Goal: Task Accomplishment & Management: Manage account settings

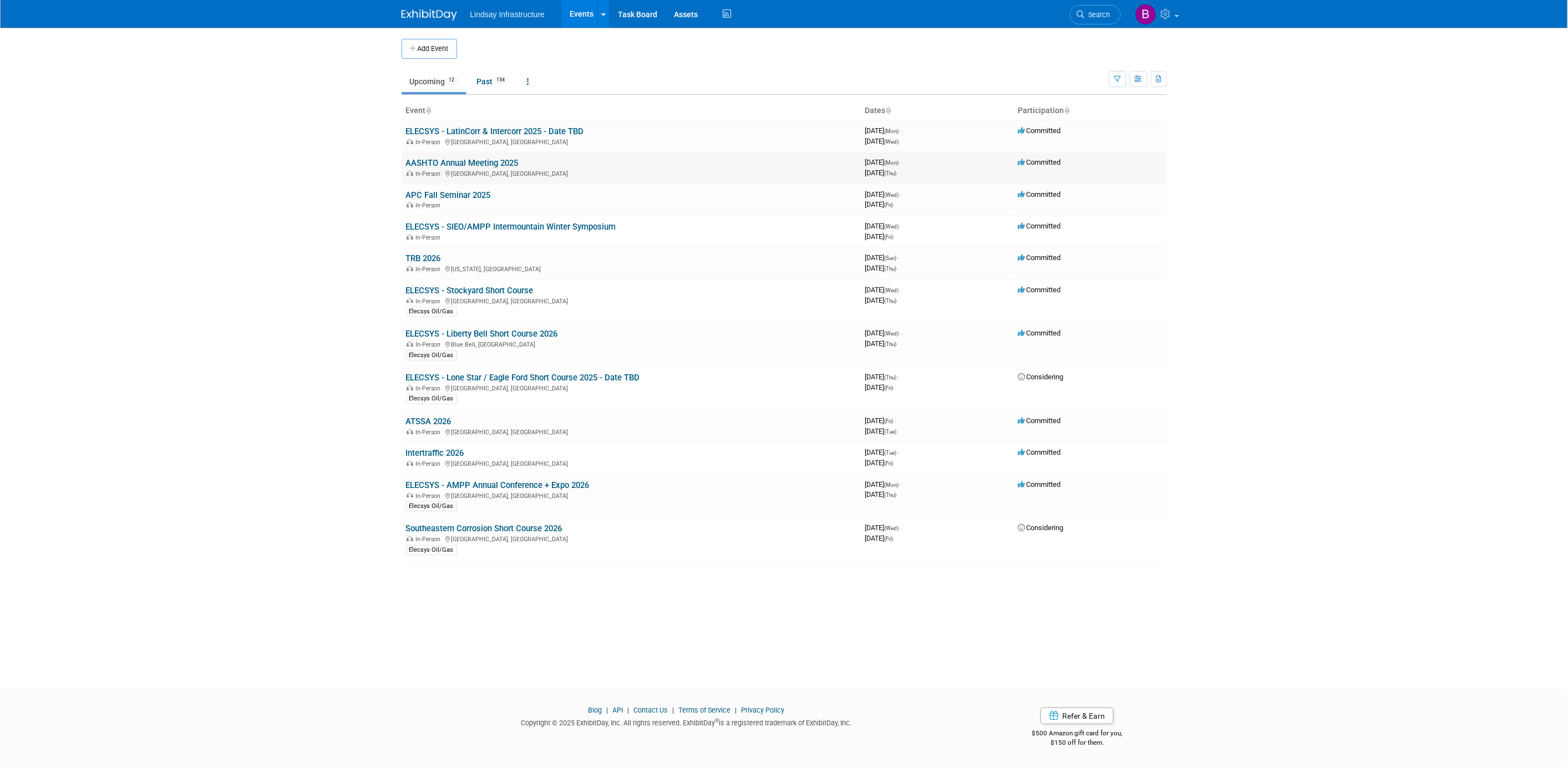
click at [480, 167] on link "AASHTO Annual Meeting 2025" at bounding box center [461, 163] width 112 height 10
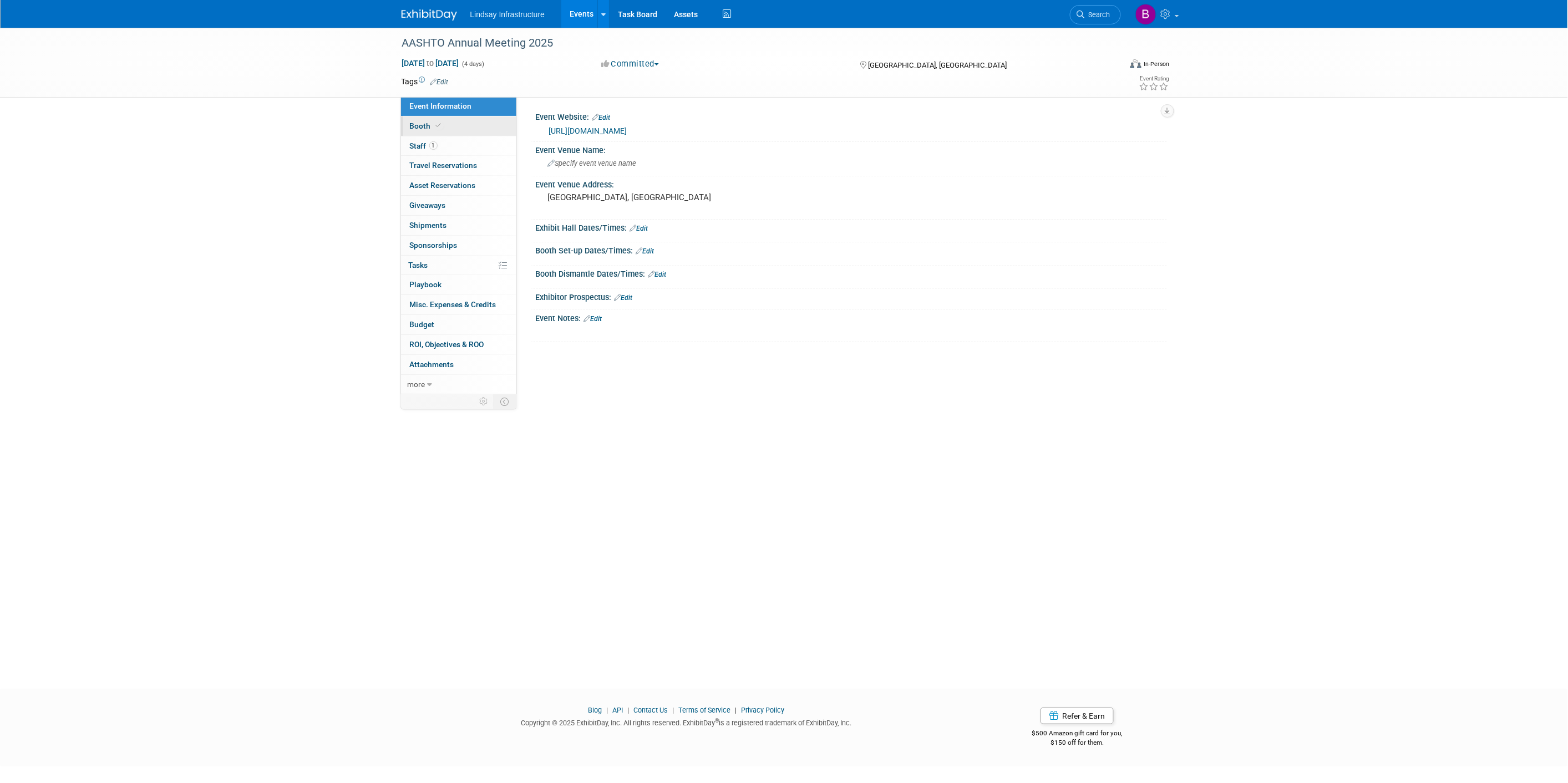
click at [469, 126] on link "Booth" at bounding box center [458, 126] width 115 height 19
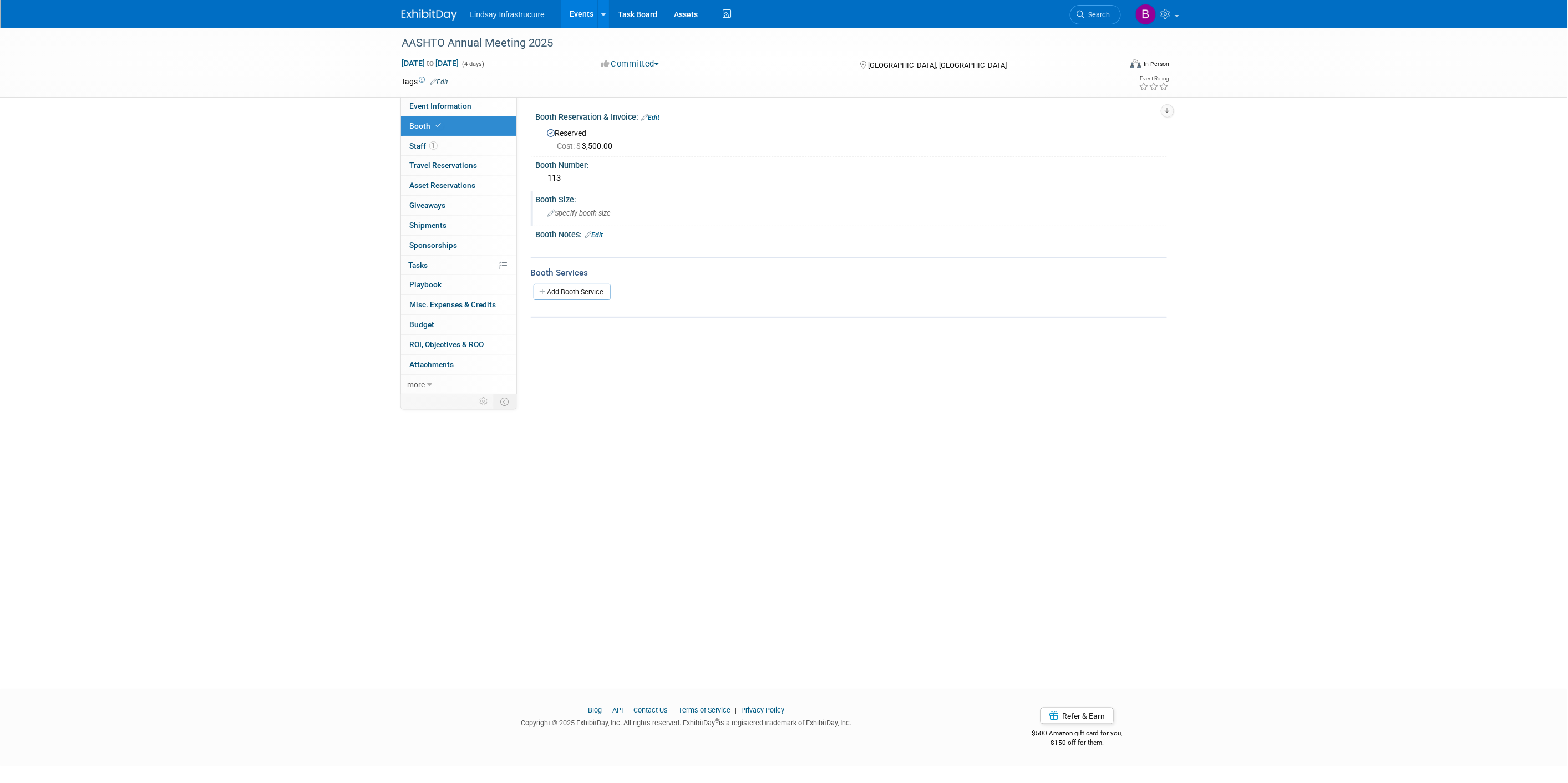
click at [584, 211] on span "Specify booth size" at bounding box center [580, 213] width 63 height 8
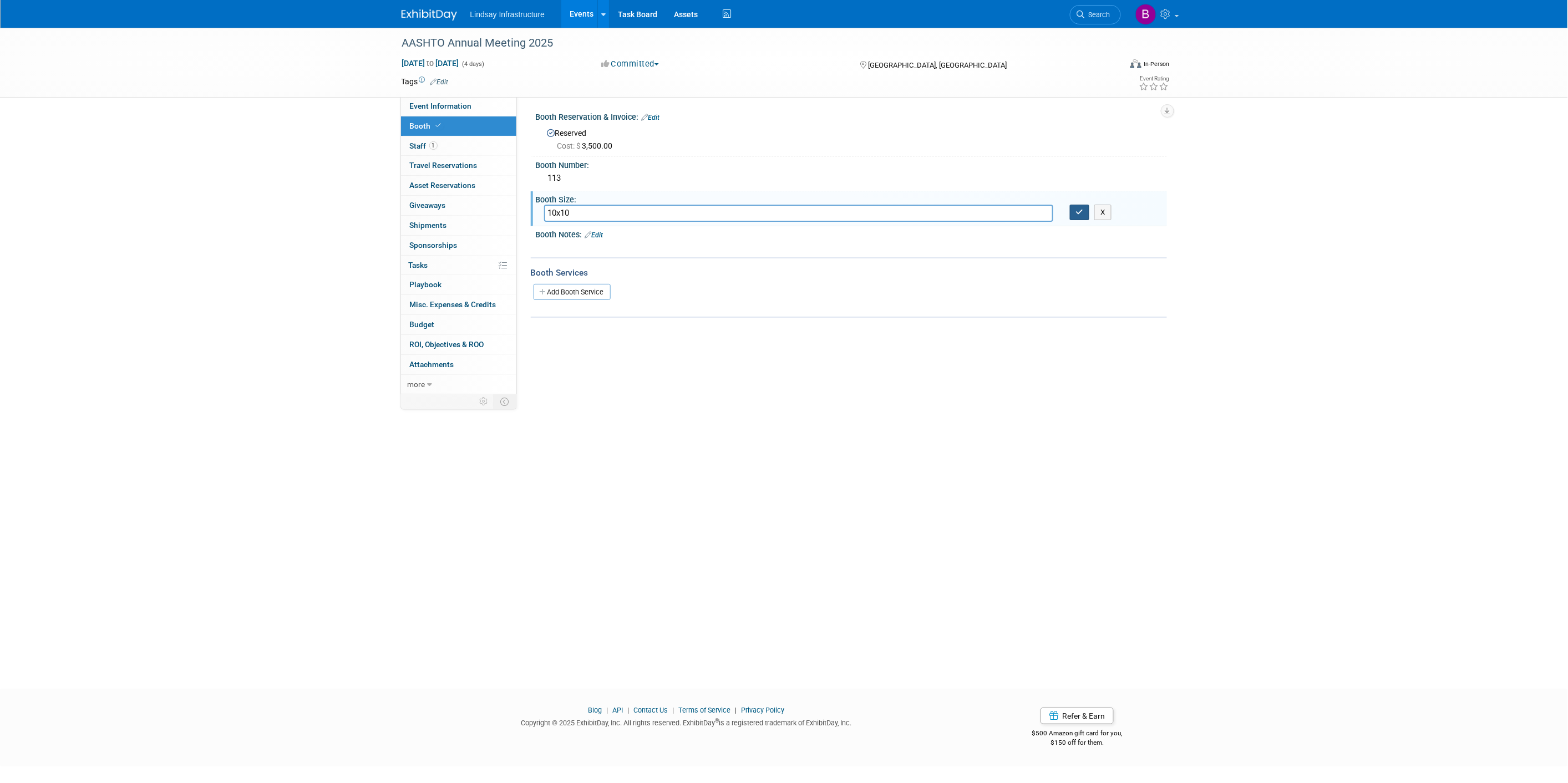
type input "10x10"
click at [1079, 214] on icon "button" at bounding box center [1079, 212] width 8 height 7
